Goal: Complete application form

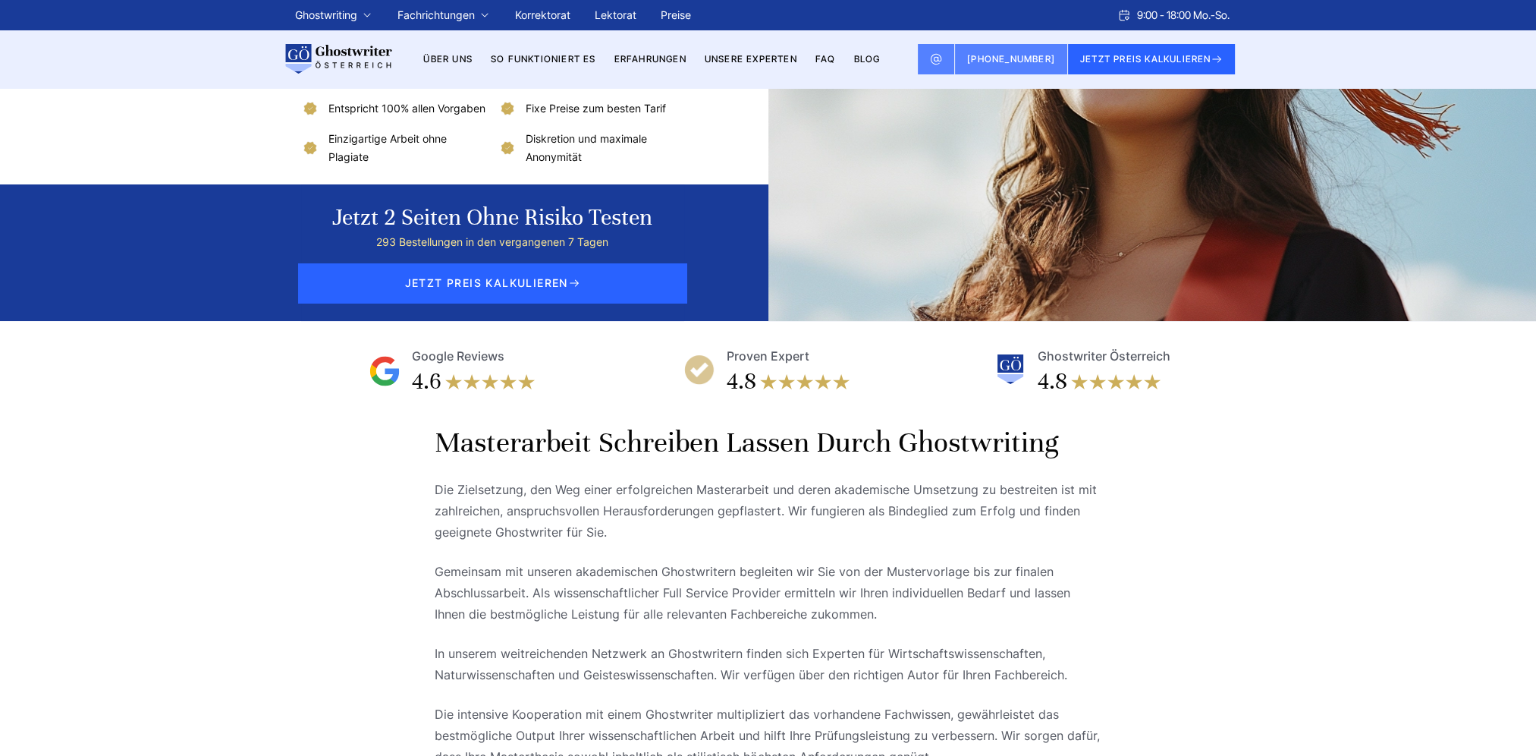
scroll to position [228, 0]
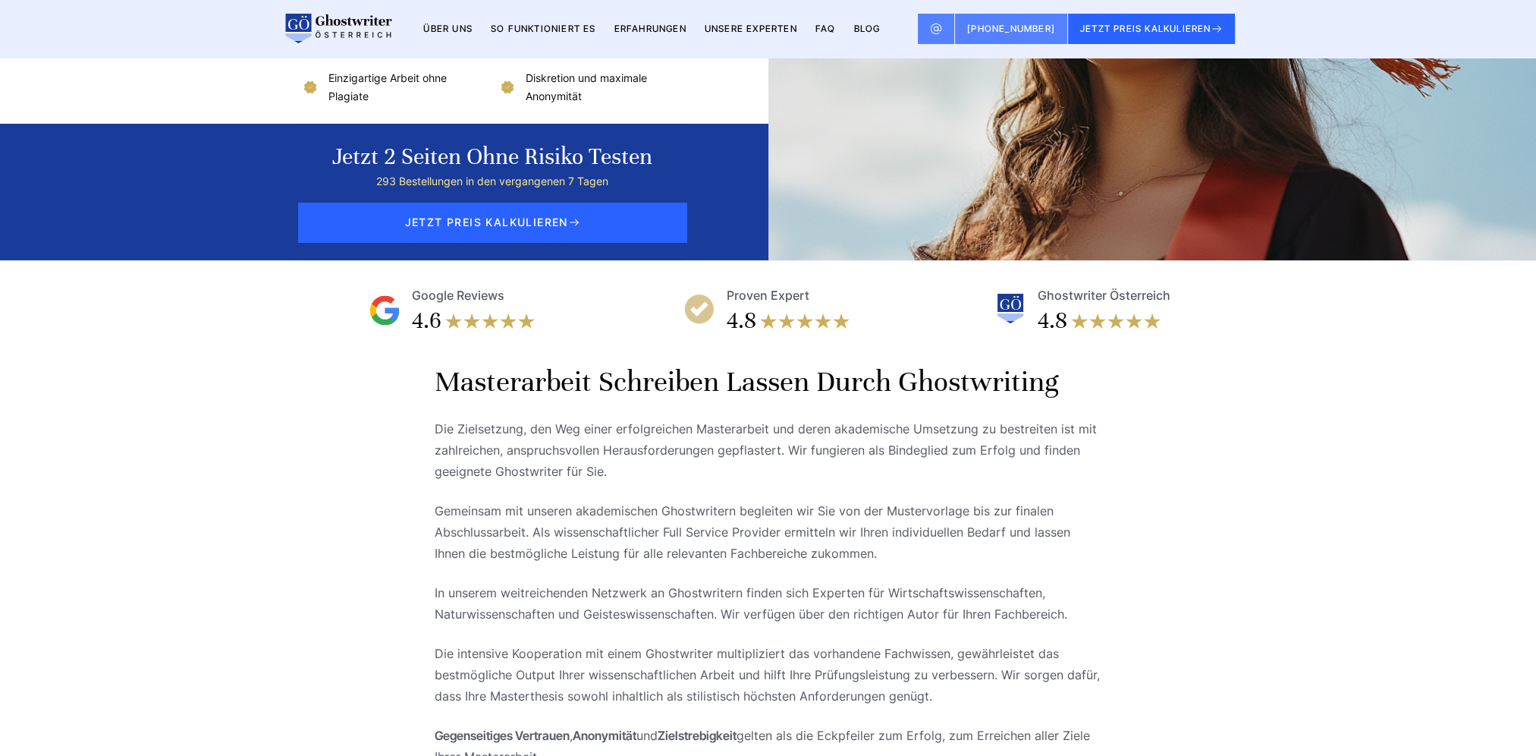
click at [1021, 324] on img at bounding box center [1010, 309] width 30 height 30
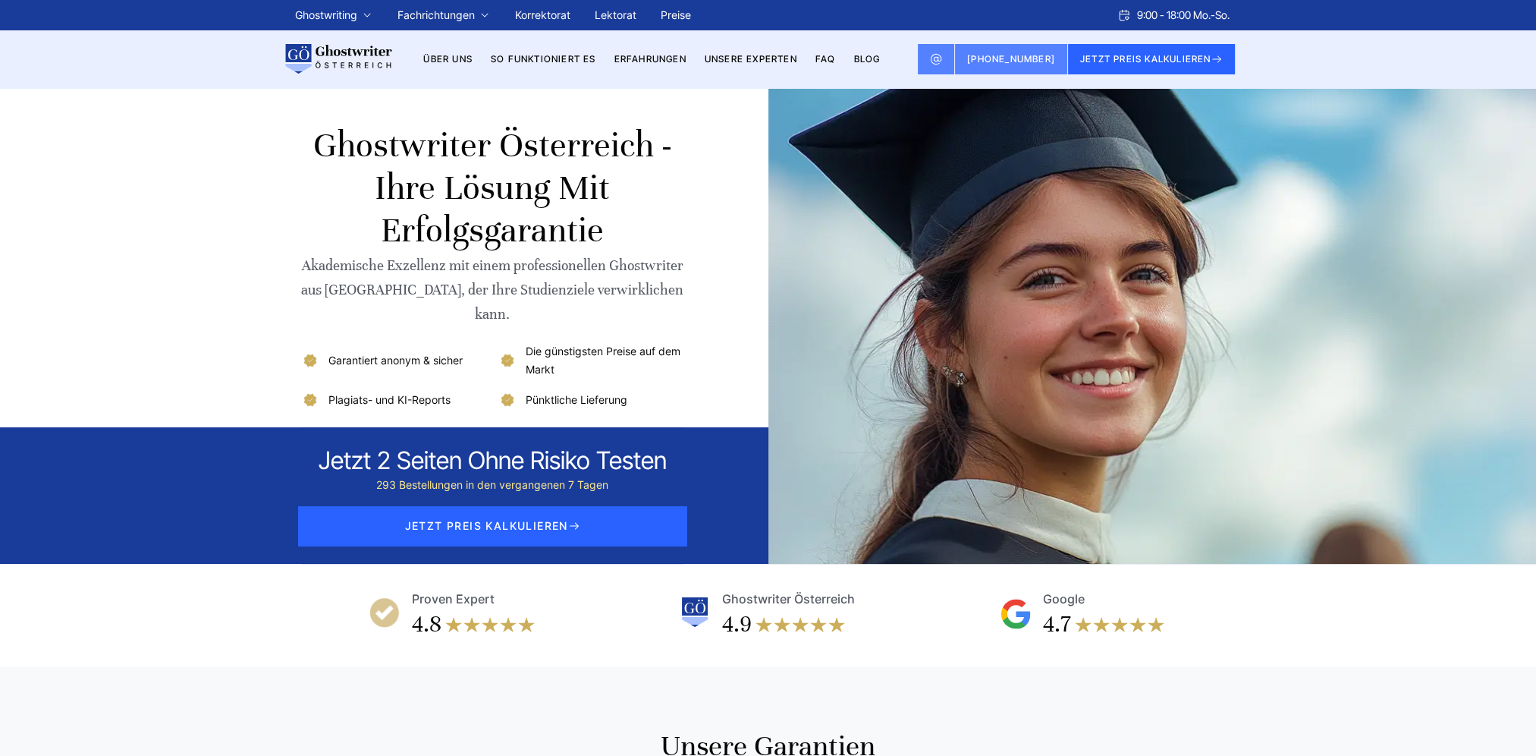
click at [552, 55] on link "So funktioniert es" at bounding box center [543, 58] width 105 height 11
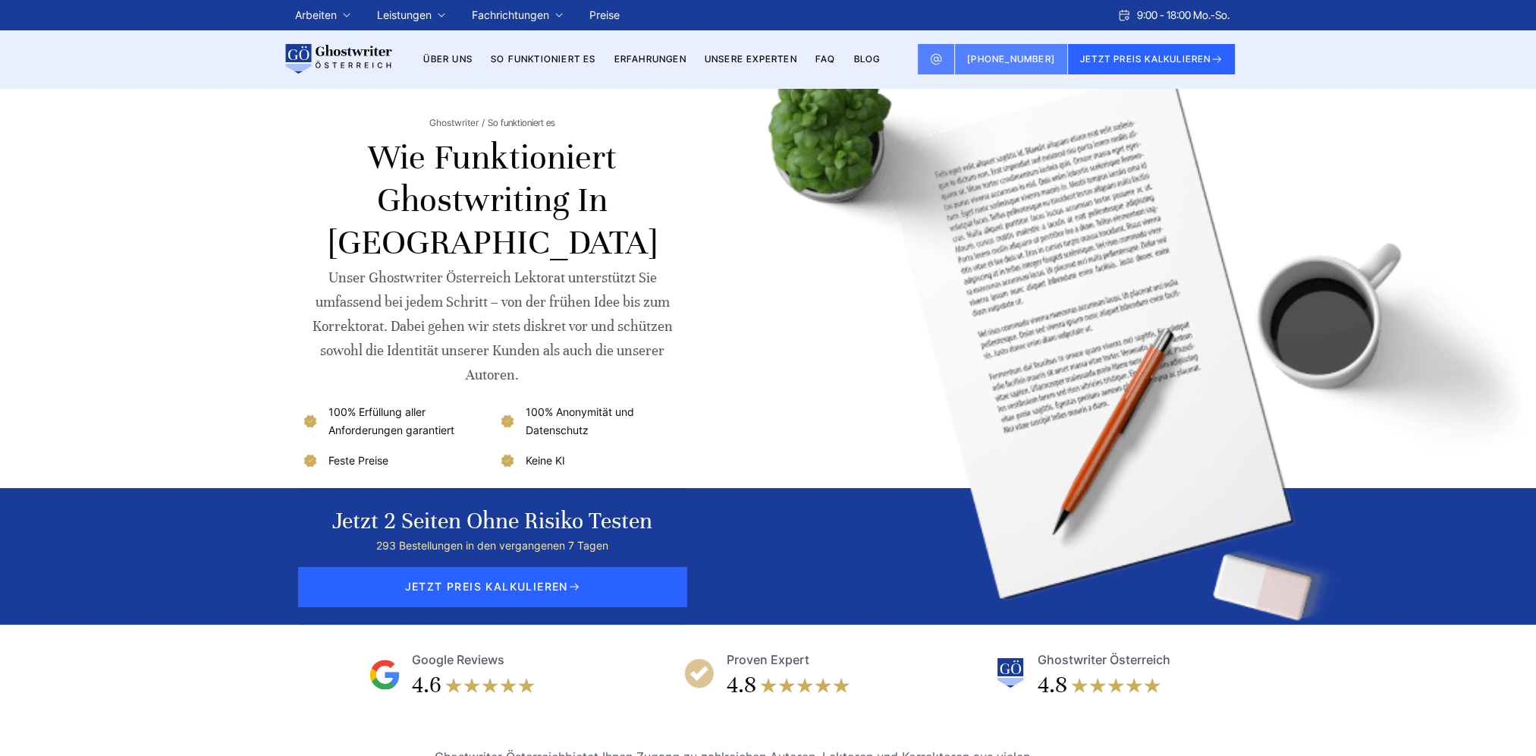
drag, startPoint x: 586, startPoint y: 282, endPoint x: 586, endPoint y: 295, distance: 12.9
click at [586, 295] on div "Unser Ghostwriter Österreich Lektorat unterstützt Sie umfassend bei jedem Schri…" at bounding box center [492, 325] width 383 height 121
click at [586, 302] on div "Unser Ghostwriter Österreich Lektorat unterstützt Sie umfassend bei jedem Schri…" at bounding box center [492, 325] width 383 height 121
click at [567, 315] on div "Unser Ghostwriter Österreich Lektorat unterstützt Sie umfassend bei jedem Schri…" at bounding box center [492, 325] width 383 height 121
click at [616, 13] on link "Preise" at bounding box center [604, 14] width 30 height 13
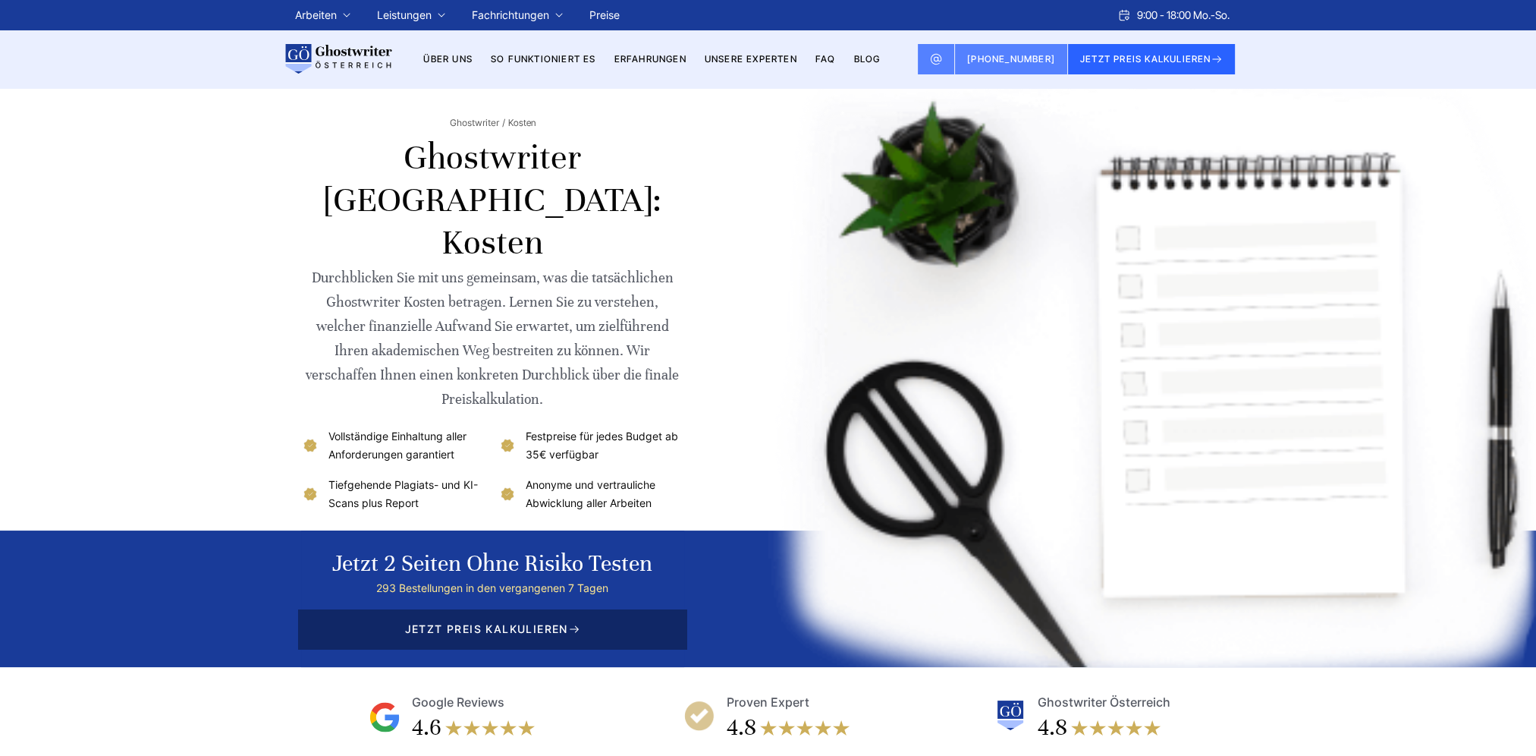
click at [506, 609] on span "JETZT PREIS KALKULIEREN" at bounding box center [492, 628] width 388 height 39
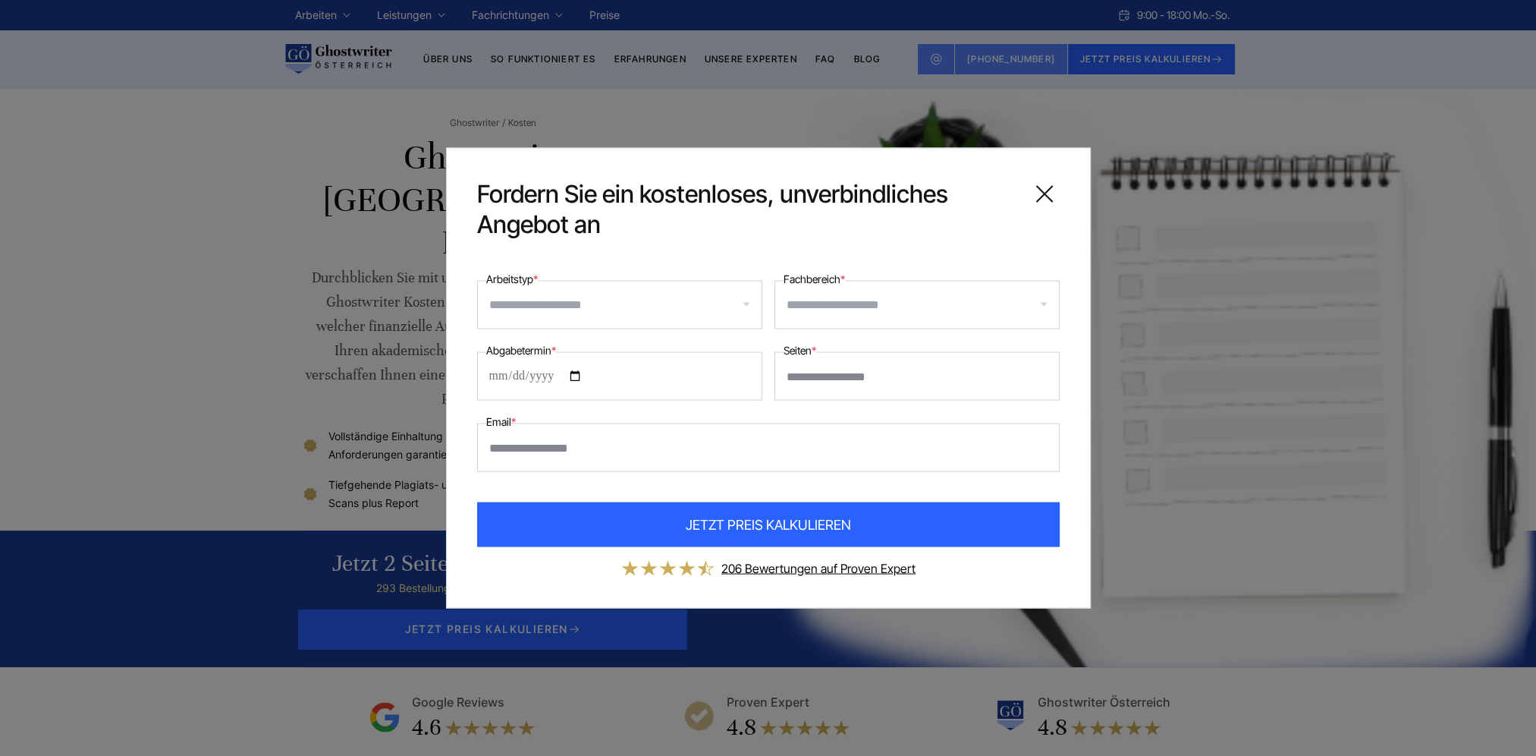
click at [860, 305] on input "Fachbereich *" at bounding box center [923, 305] width 272 height 24
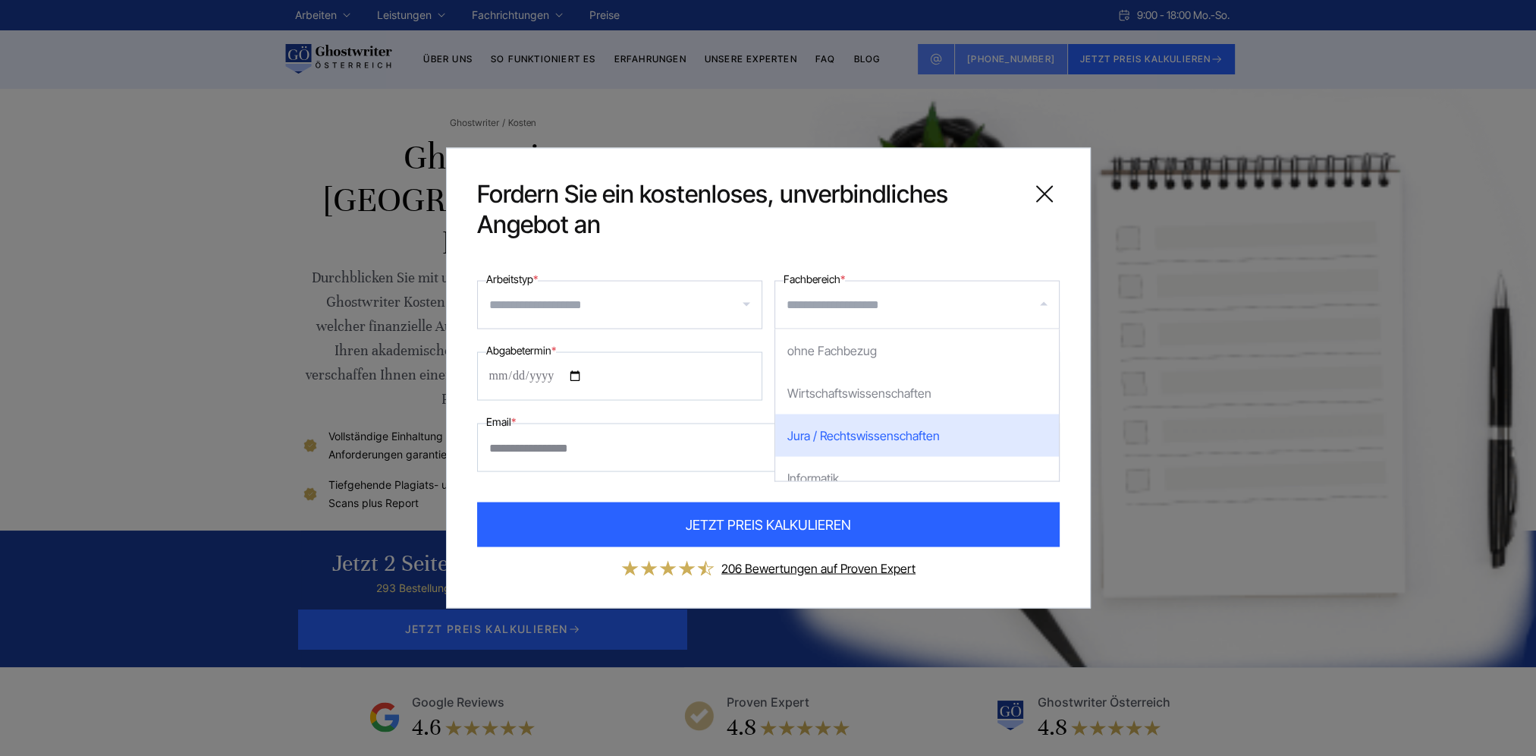
click at [864, 436] on div "Jura / Rechtswissenschaften" at bounding box center [917, 435] width 284 height 42
select select "*"
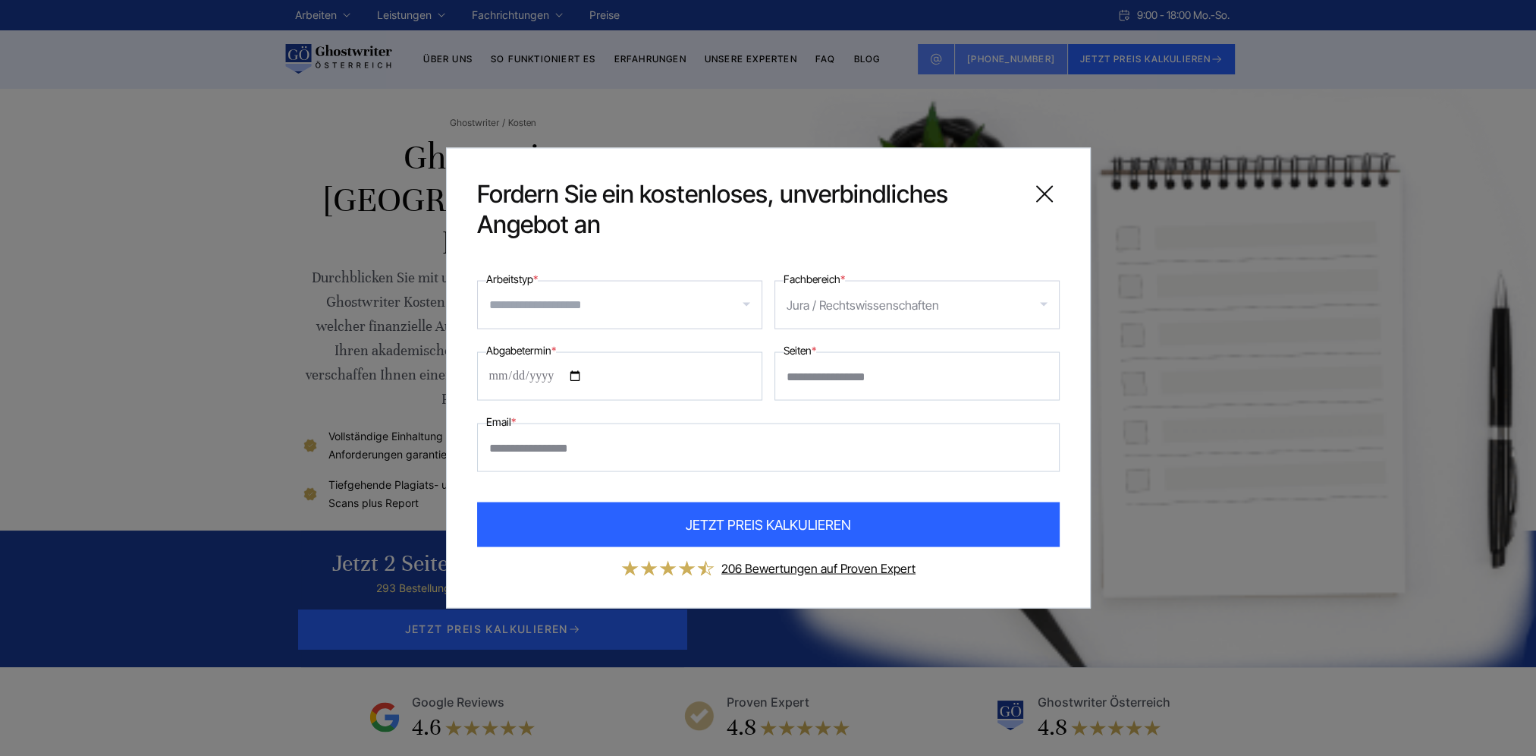
click at [558, 302] on input "Arbeitstyp *" at bounding box center [625, 305] width 272 height 24
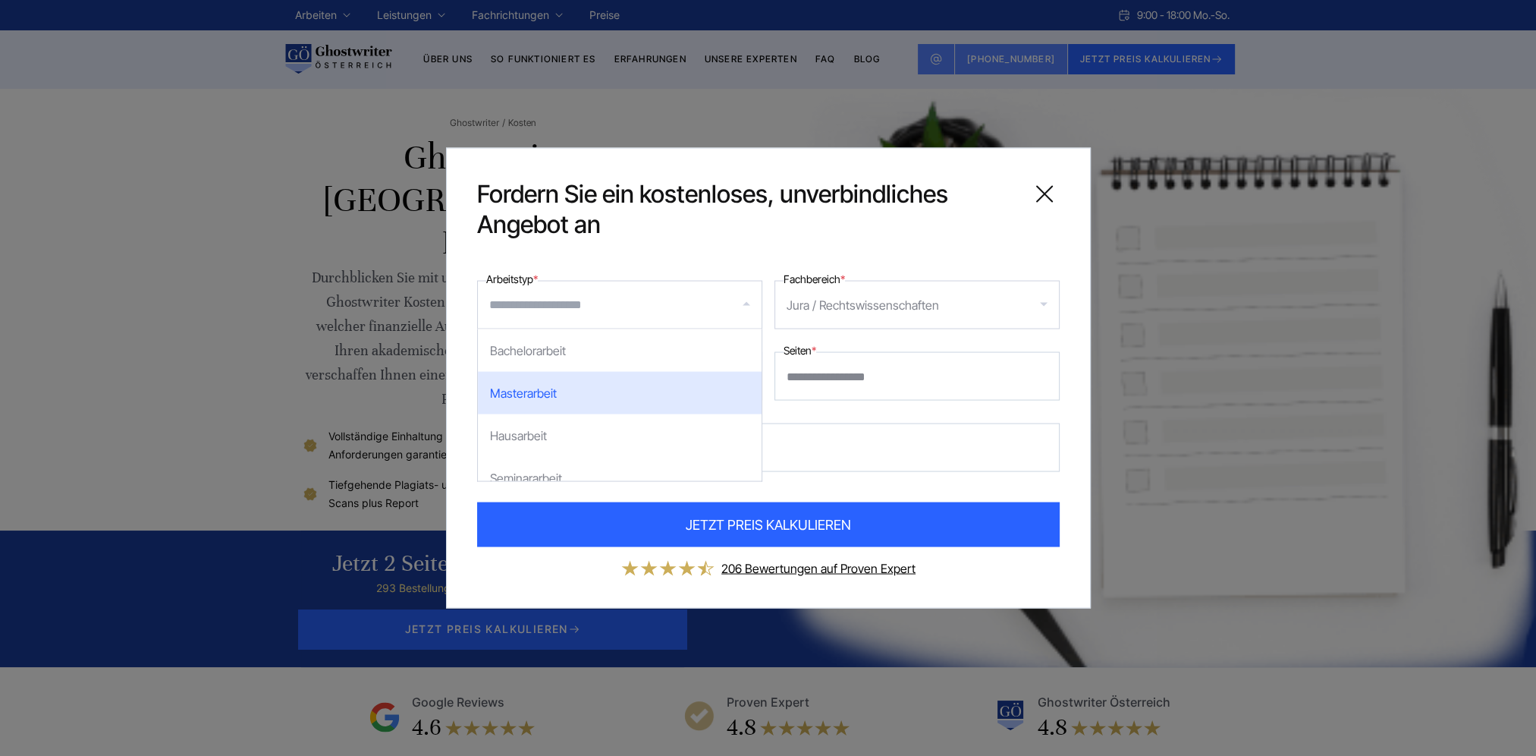
click at [561, 391] on div "Masterarbeit" at bounding box center [620, 393] width 284 height 42
select select "**"
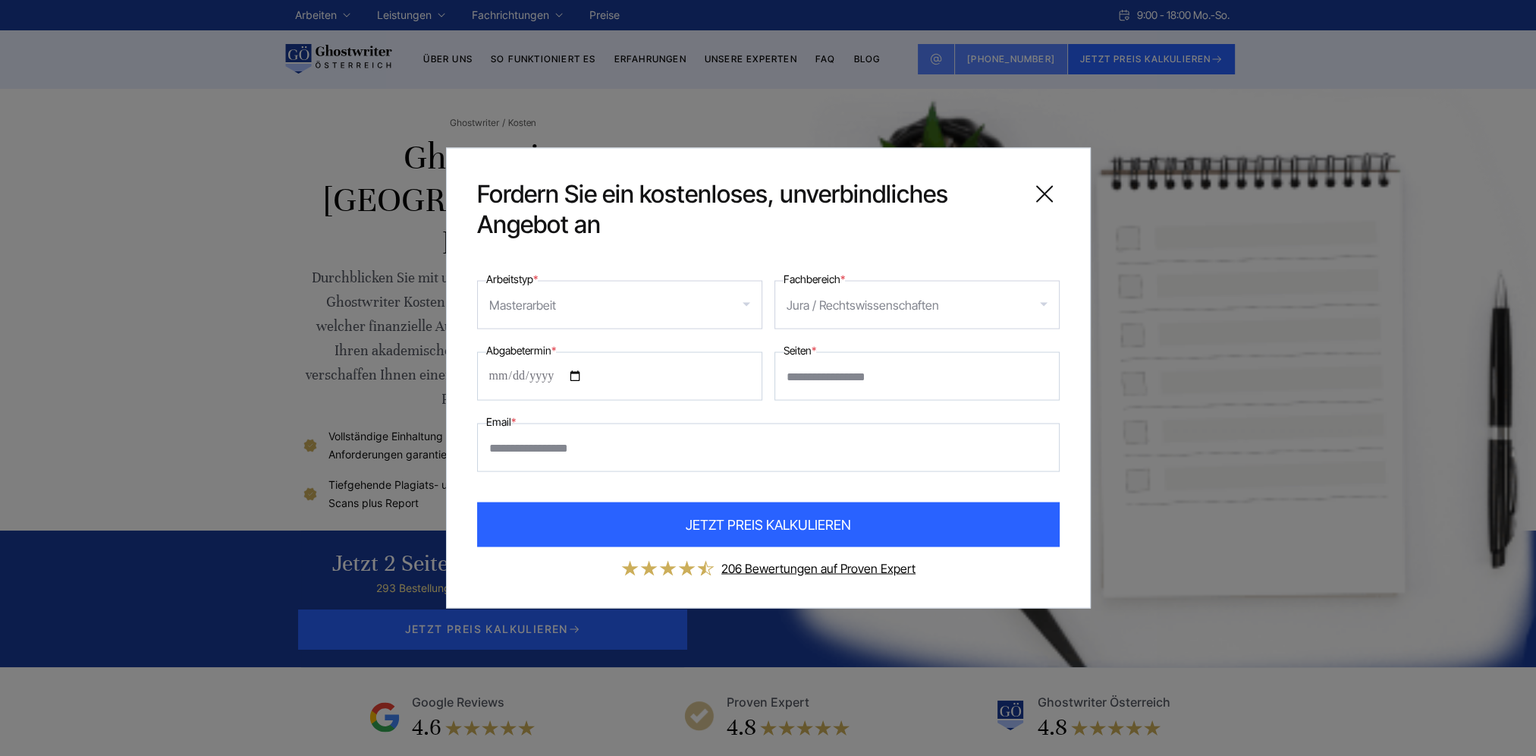
click at [837, 375] on input "Seiten *" at bounding box center [916, 376] width 285 height 49
drag, startPoint x: 980, startPoint y: 376, endPoint x: 748, endPoint y: 370, distance: 232.2
click at [748, 370] on div "Abgabetermin * Seiten *" at bounding box center [768, 370] width 583 height 59
type input "**"
click at [653, 432] on input "Email *" at bounding box center [768, 447] width 583 height 49
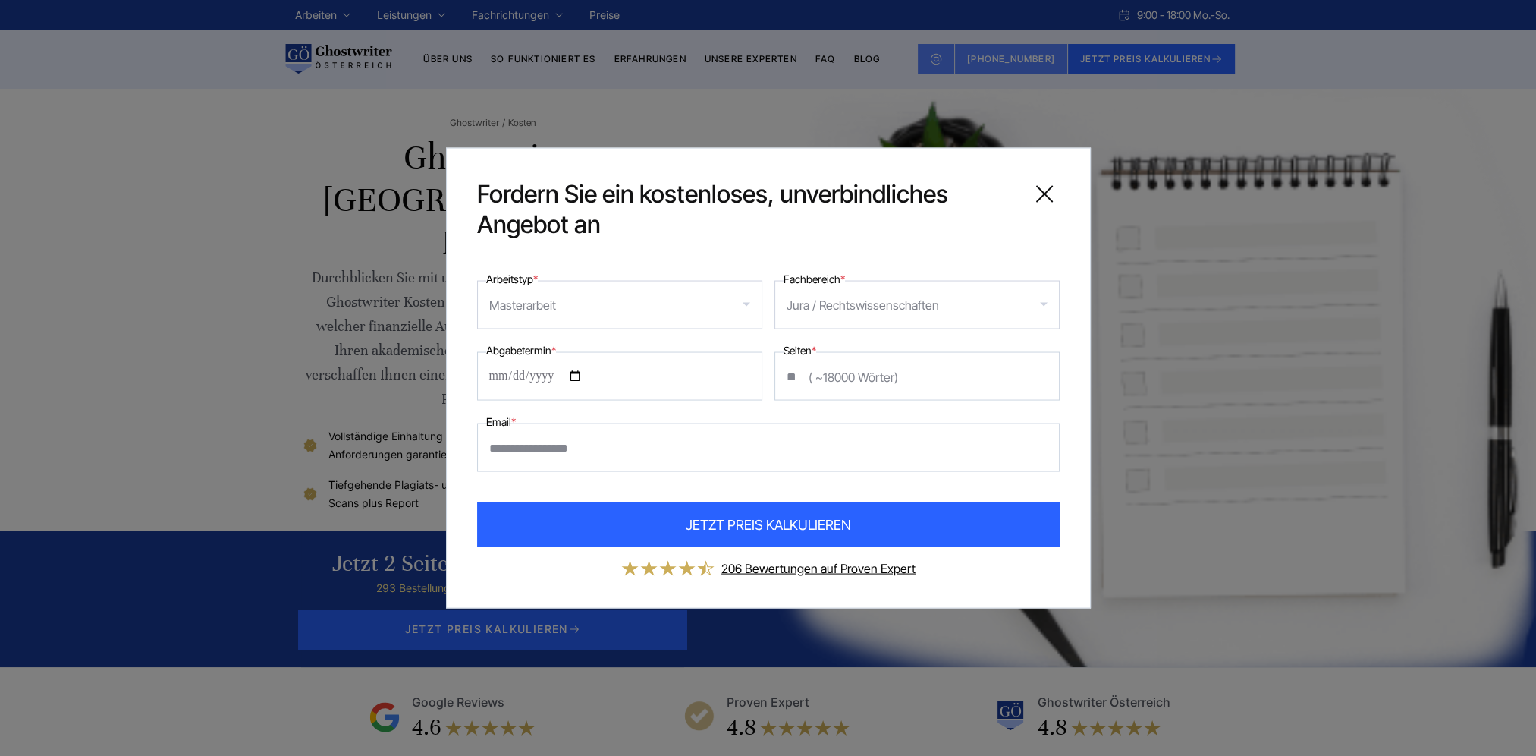
click at [490, 375] on input "Abgabetermin *" at bounding box center [619, 376] width 285 height 49
type input "**********"
click at [558, 445] on input "Email *" at bounding box center [768, 447] width 583 height 49
type input "*"
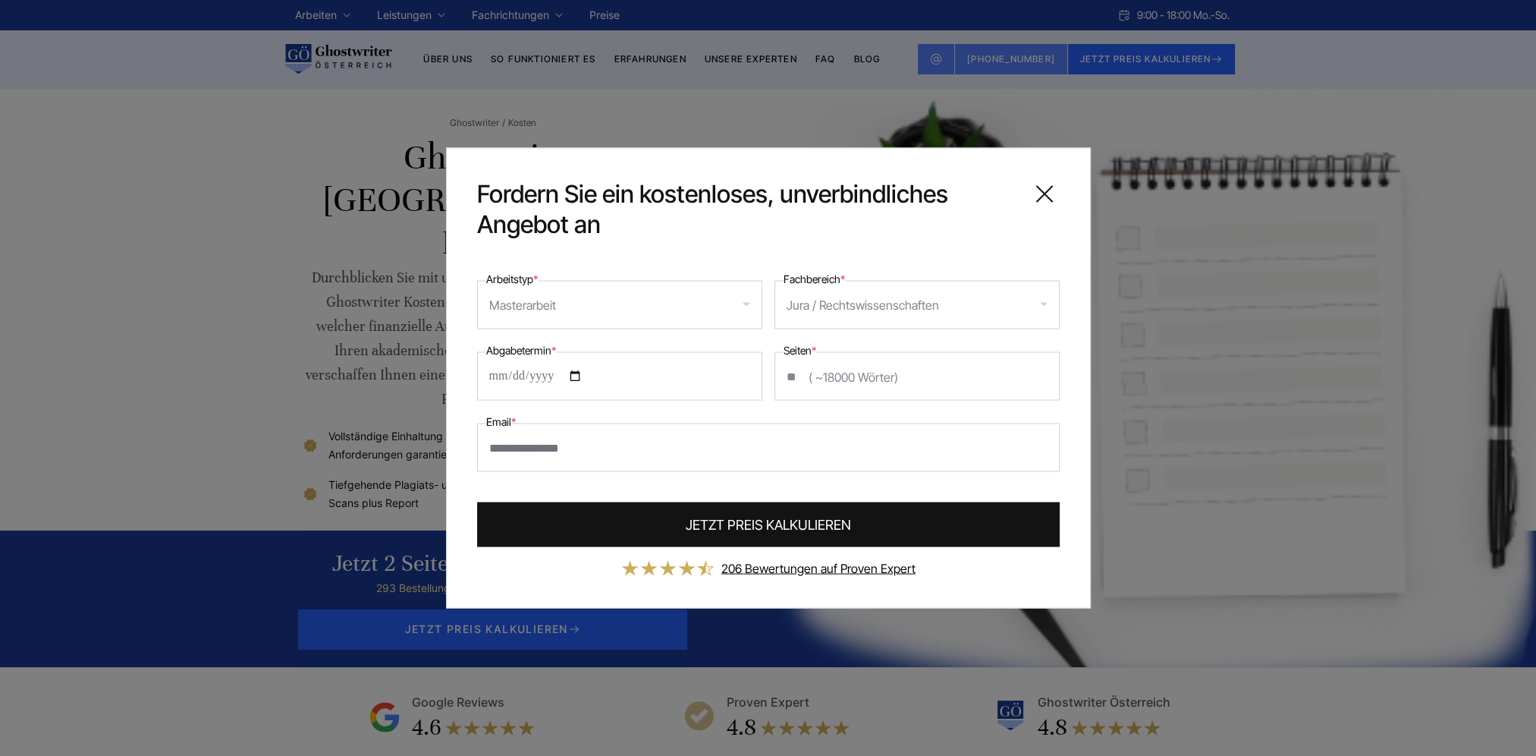
type input "**********"
click at [734, 523] on span "JETZT PREIS KALKULIEREN" at bounding box center [768, 524] width 165 height 20
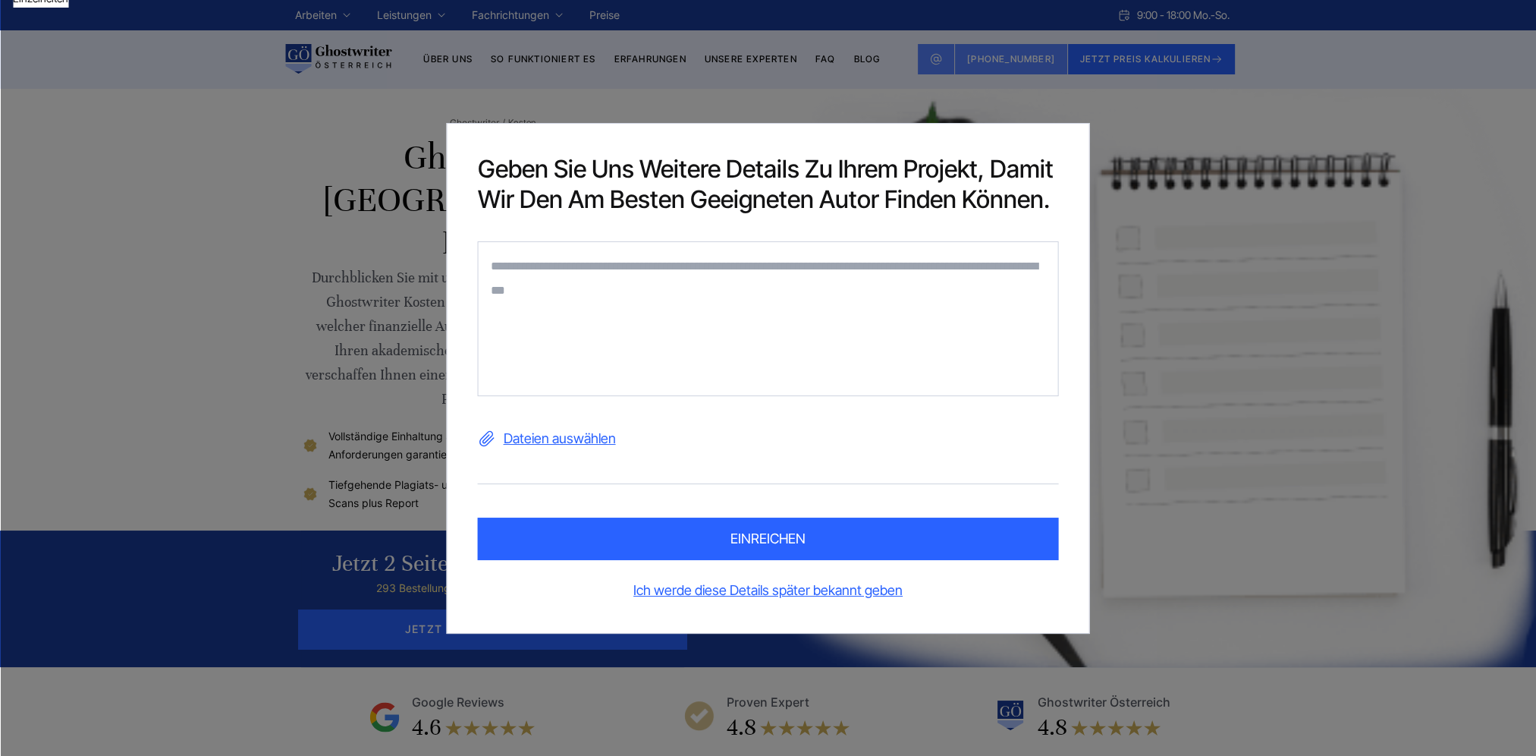
click at [631, 297] on textarea at bounding box center [768, 318] width 581 height 155
type textarea "**********"
click at [752, 531] on button "einreichen" at bounding box center [768, 538] width 581 height 42
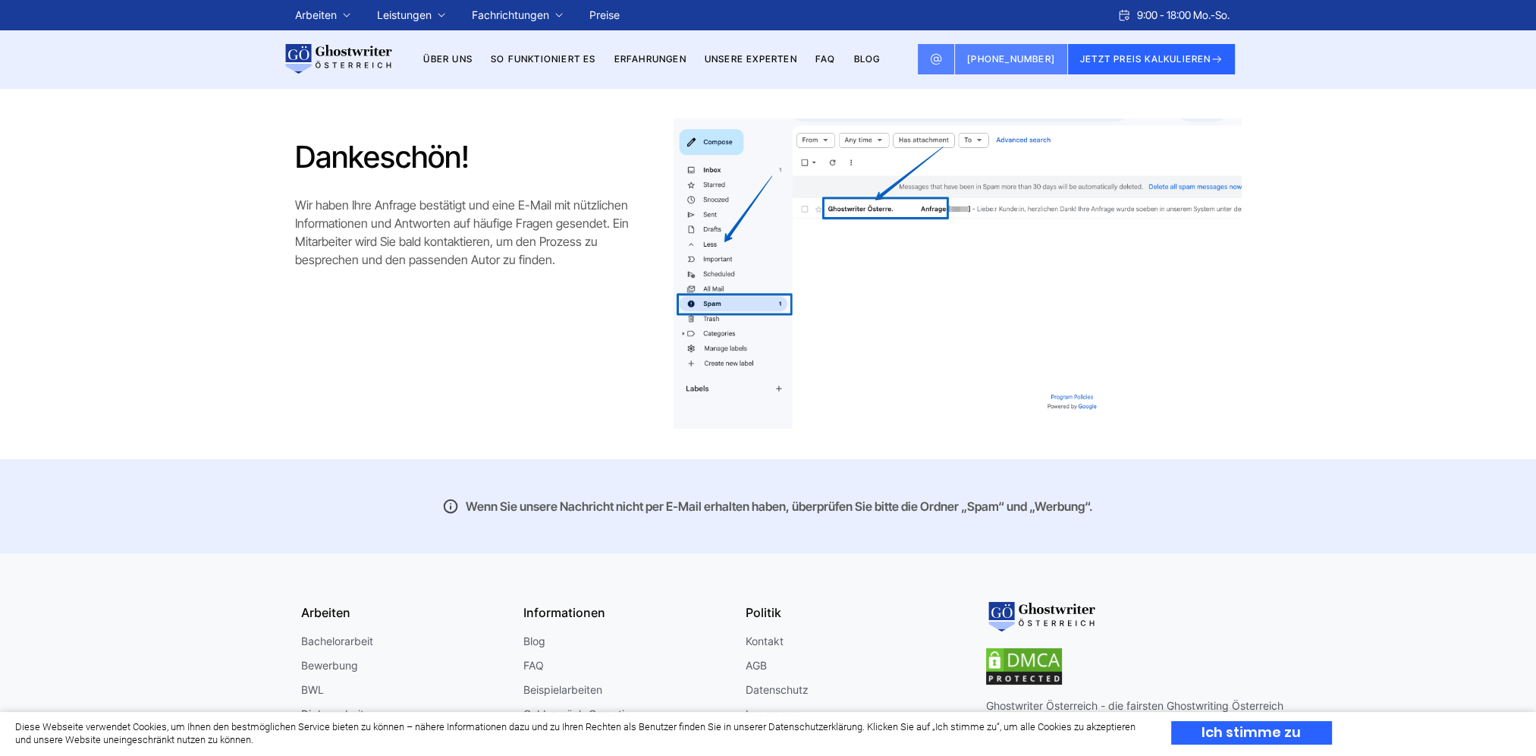
drag, startPoint x: 419, startPoint y: 202, endPoint x: 419, endPoint y: 218, distance: 16.7
click at [419, 218] on p "Wir haben Ihre Anfrage bestätigt und eine E-Mail mit nützlichen Informationen u…" at bounding box center [476, 232] width 363 height 73
click at [419, 223] on p "Wir haben Ihre Anfrage bestätigt und eine E-Mail mit nützlichen Informationen u…" at bounding box center [476, 232] width 363 height 73
click at [413, 259] on p "Wir haben Ihre Anfrage bestätigt und eine E-Mail mit nützlichen Informationen u…" at bounding box center [476, 232] width 363 height 73
drag, startPoint x: 401, startPoint y: 207, endPoint x: 402, endPoint y: 222, distance: 14.4
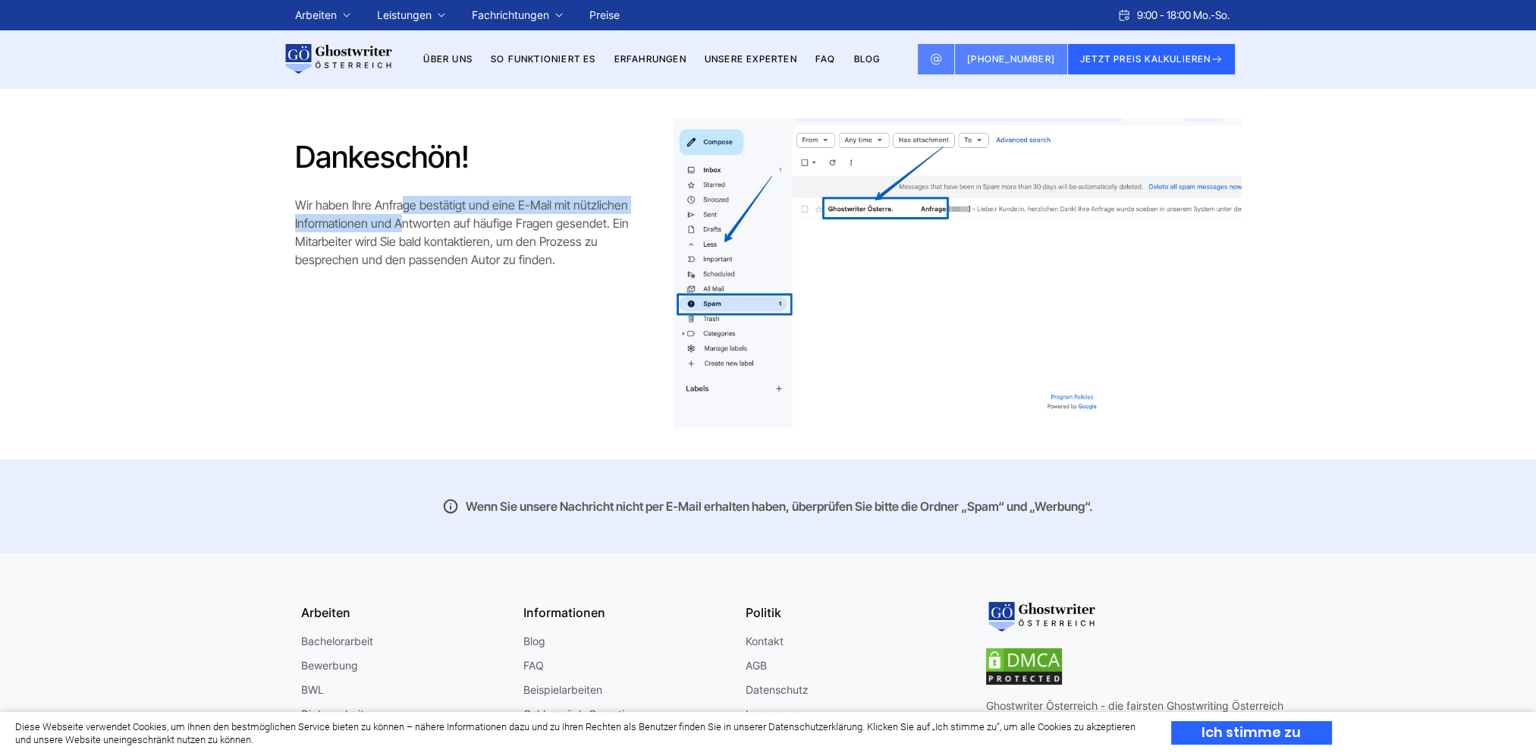
click at [402, 222] on p "Wir haben Ihre Anfrage bestätigt und eine E-Mail mit nützlichen Informationen u…" at bounding box center [476, 232] width 363 height 73
click at [402, 225] on p "Wir haben Ihre Anfrage bestätigt und eine E-Mail mit nützlichen Informationen u…" at bounding box center [476, 232] width 363 height 73
click at [401, 253] on p "Wir haben Ihre Anfrage bestätigt und eine E-Mail mit nützlichen Informationen u…" at bounding box center [476, 232] width 363 height 73
